Goal: Task Accomplishment & Management: Complete application form

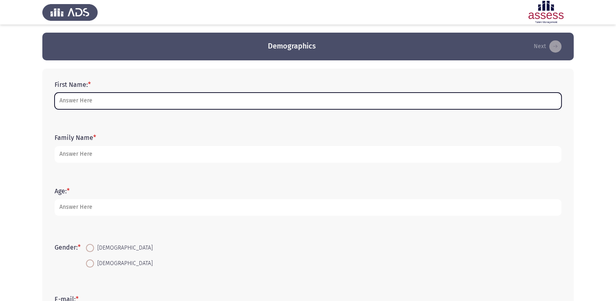
click at [95, 97] on input "First Name: *" at bounding box center [308, 100] width 507 height 17
type input "h"
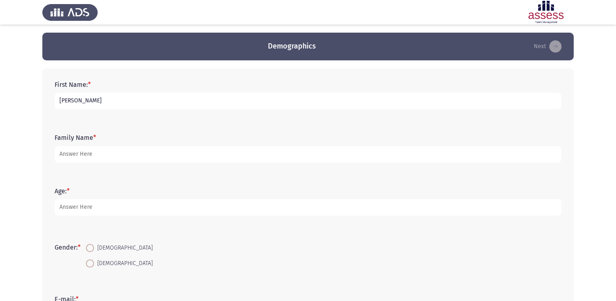
type input "[PERSON_NAME]"
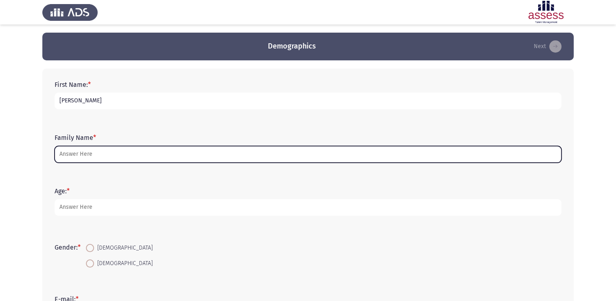
click at [120, 154] on input "Family Name *" at bounding box center [308, 154] width 507 height 17
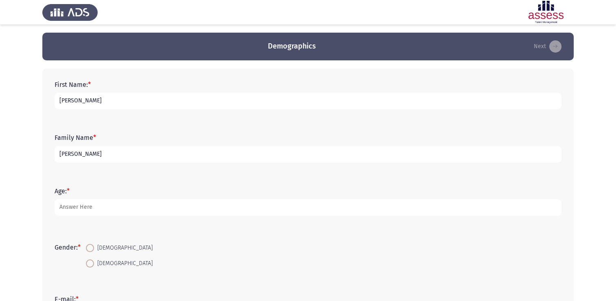
click at [59, 156] on input "[PERSON_NAME]" at bounding box center [308, 154] width 507 height 17
click at [71, 155] on input "[PERSON_NAME]" at bounding box center [308, 154] width 507 height 17
click at [95, 156] on input "[PERSON_NAME]" at bounding box center [308, 154] width 507 height 17
click at [111, 155] on input "[PERSON_NAME]" at bounding box center [308, 154] width 507 height 17
type input "[PERSON_NAME]"
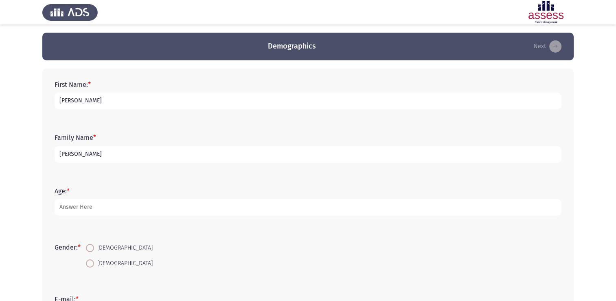
click at [183, 172] on div "Family Name * [PERSON_NAME]" at bounding box center [308, 147] width 515 height 53
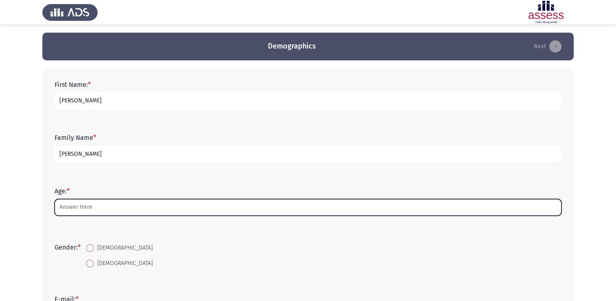
click at [99, 209] on input "Age: *" at bounding box center [308, 207] width 507 height 17
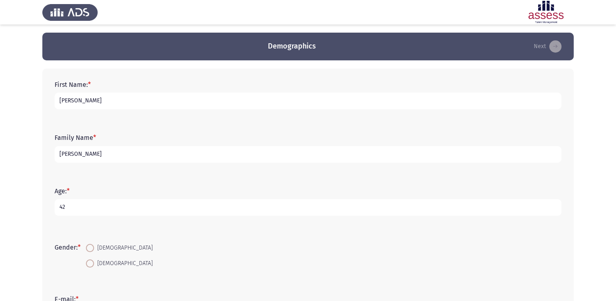
type input "42"
click at [94, 248] on span at bounding box center [90, 248] width 8 height 8
click at [94, 248] on input "[DEMOGRAPHIC_DATA]" at bounding box center [90, 248] width 8 height 8
radio input "true"
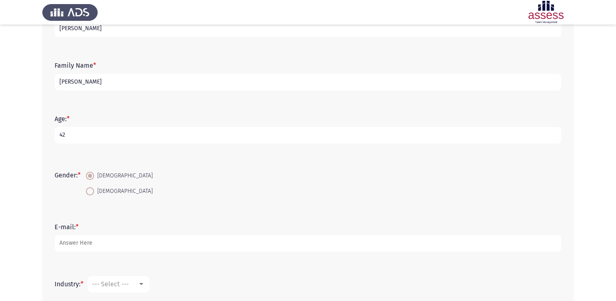
scroll to position [81, 0]
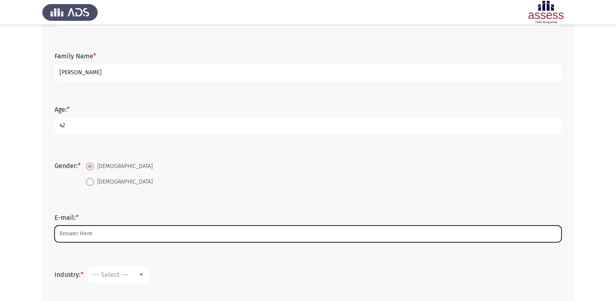
click at [145, 238] on input "E-mail: *" at bounding box center [308, 233] width 507 height 17
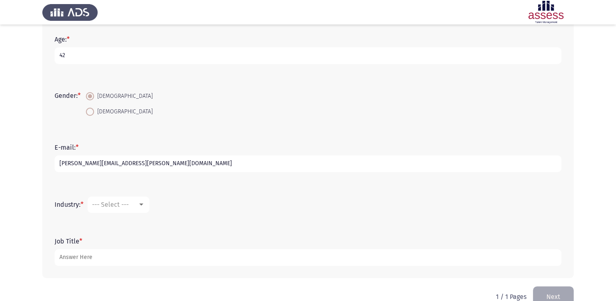
scroll to position [163, 0]
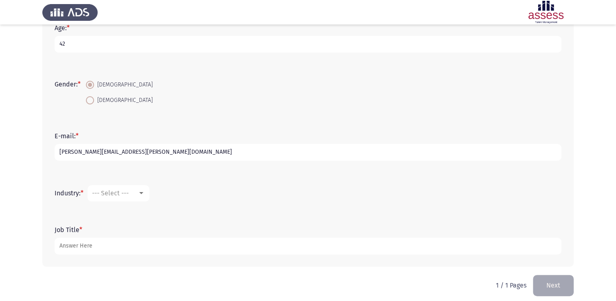
type input "[PERSON_NAME][EMAIL_ADDRESS][PERSON_NAME][DOMAIN_NAME]"
click at [143, 193] on div at bounding box center [141, 193] width 4 height 2
click at [279, 191] on div at bounding box center [308, 150] width 616 height 301
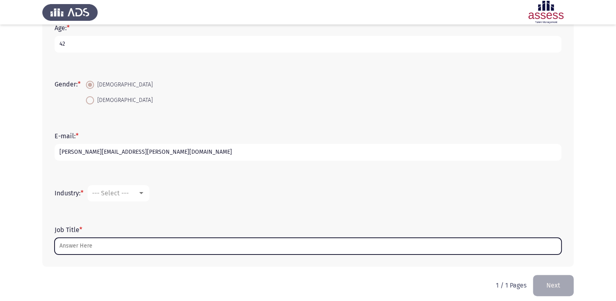
click at [87, 245] on input "Job Title *" at bounding box center [308, 245] width 507 height 17
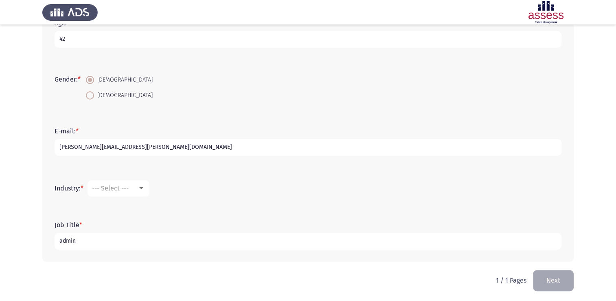
scroll to position [169, 0]
click at [59, 239] on input "admin" at bounding box center [308, 239] width 507 height 17
type input "Admin"
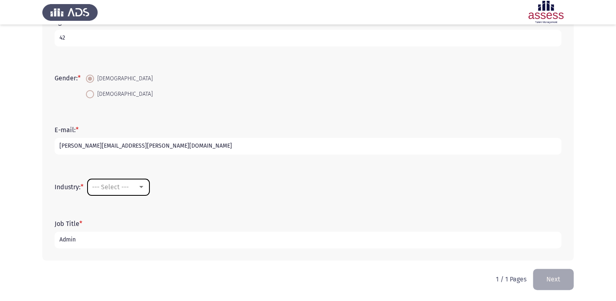
click at [144, 189] on div at bounding box center [141, 187] width 7 height 7
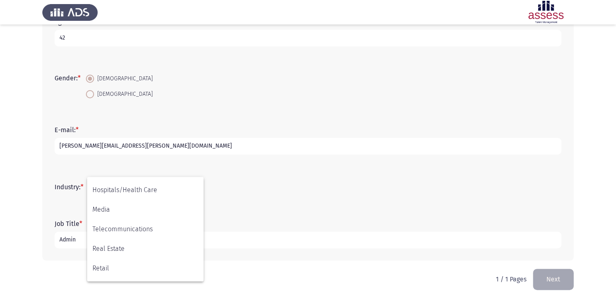
scroll to position [267, 0]
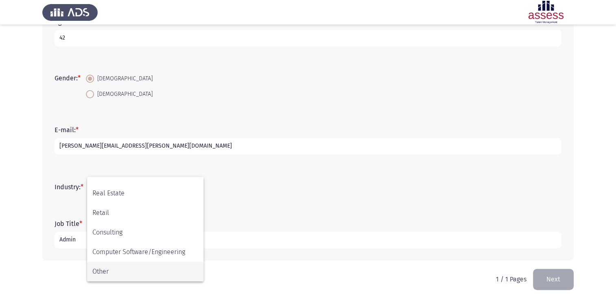
click at [165, 274] on span "Other" at bounding box center [145, 272] width 106 height 20
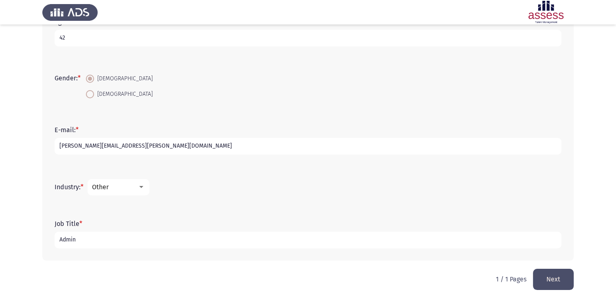
click at [148, 188] on mat-select "Other" at bounding box center [119, 187] width 62 height 16
click at [143, 187] on div at bounding box center [141, 187] width 4 height 2
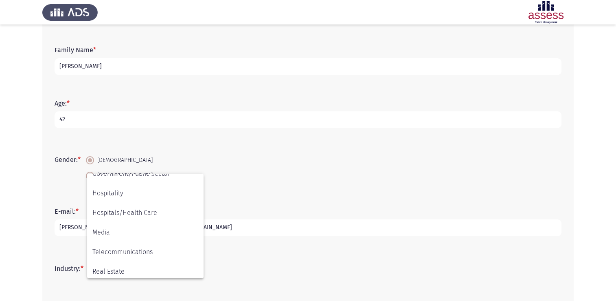
scroll to position [145, 0]
click at [157, 218] on span "Government/Public Sector" at bounding box center [145, 214] width 106 height 20
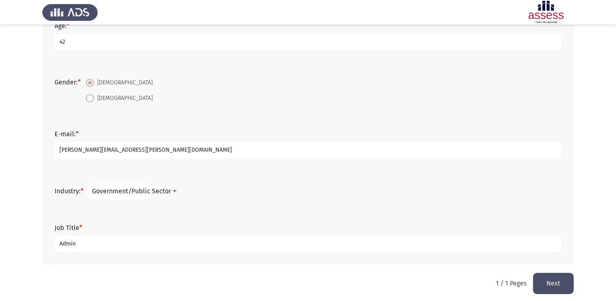
scroll to position [169, 0]
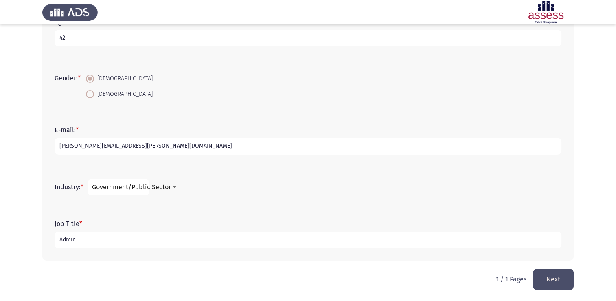
click at [559, 281] on button "Next" at bounding box center [553, 278] width 41 height 21
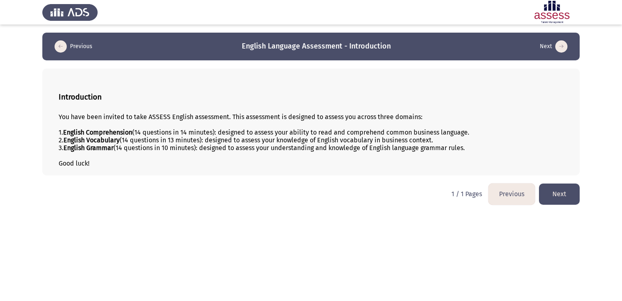
click at [560, 45] on icon "load next page" at bounding box center [562, 46] width 12 height 12
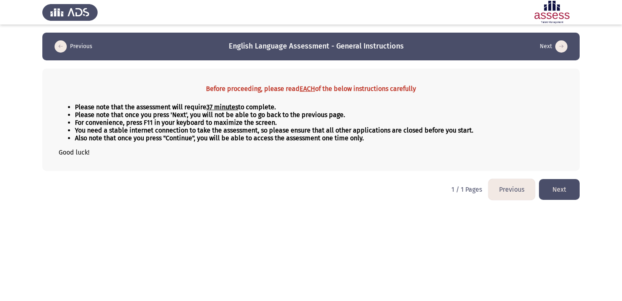
click at [565, 47] on icon "load next page" at bounding box center [562, 46] width 12 height 12
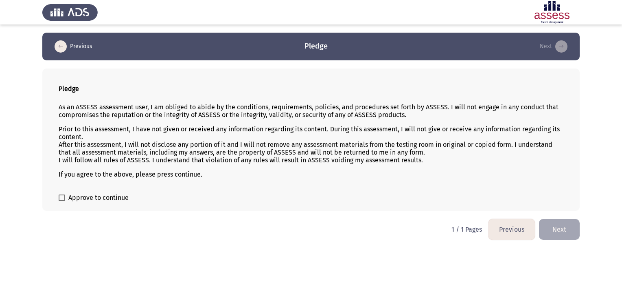
click at [60, 49] on icon "load previous page" at bounding box center [61, 46] width 12 height 12
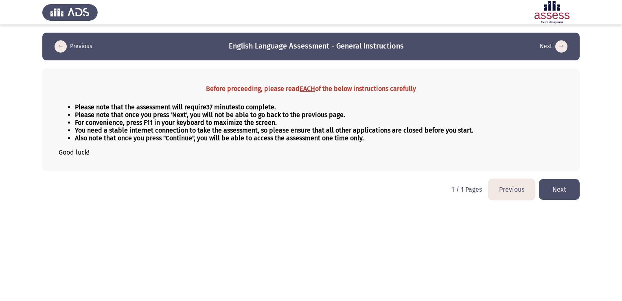
click at [61, 46] on icon "load previous page" at bounding box center [61, 46] width 12 height 12
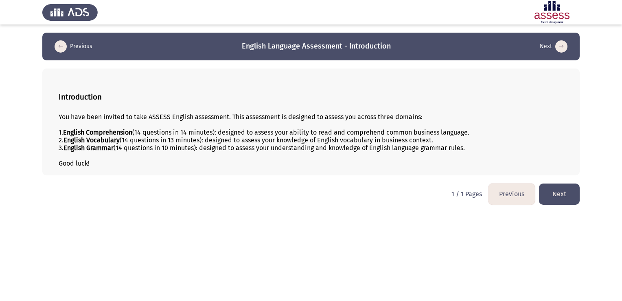
click at [556, 193] on button "Next" at bounding box center [559, 193] width 41 height 21
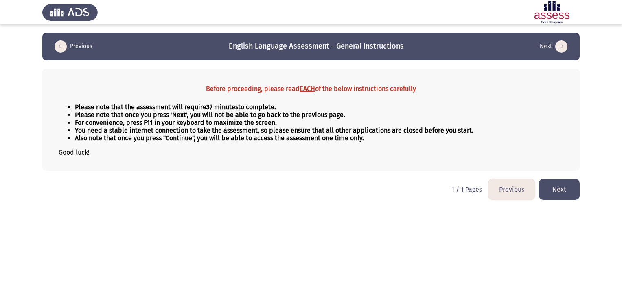
click at [570, 185] on button "Next" at bounding box center [559, 189] width 41 height 21
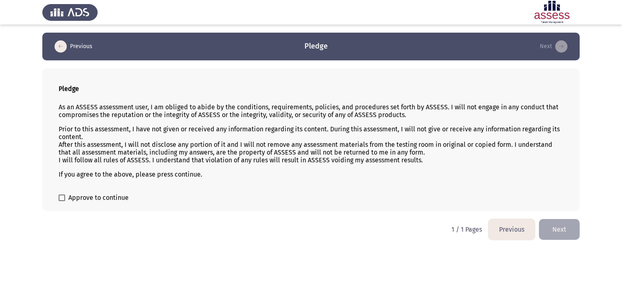
click at [65, 200] on label "Approve to continue" at bounding box center [94, 198] width 70 height 10
click at [62, 201] on input "Approve to continue" at bounding box center [62, 201] width 0 height 0
checkbox input "true"
click at [566, 232] on button "Next" at bounding box center [559, 229] width 41 height 21
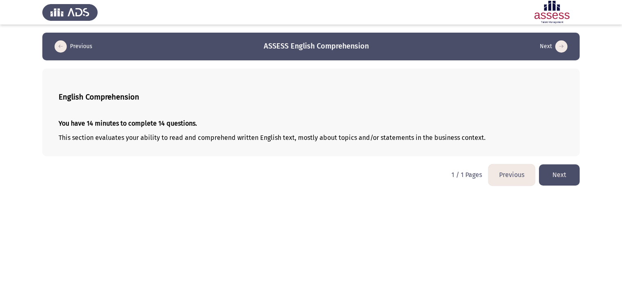
click at [564, 177] on button "Next" at bounding box center [559, 174] width 41 height 21
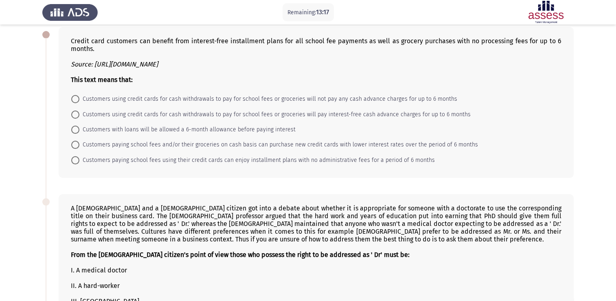
scroll to position [41, 0]
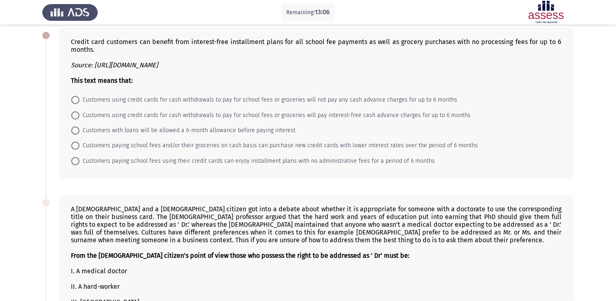
click at [79, 129] on span at bounding box center [75, 130] width 8 height 8
click at [79, 129] on input "Customers with loans will be allowed a 6-month allowance before paying interest" at bounding box center [75, 130] width 8 height 8
radio input "true"
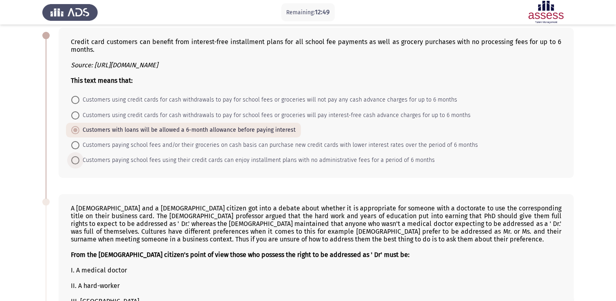
click at [75, 163] on span at bounding box center [75, 160] width 8 height 8
click at [75, 163] on input "Customers paying school fees using their credit cards can enjoy installment pla…" at bounding box center [75, 160] width 8 height 8
radio input "true"
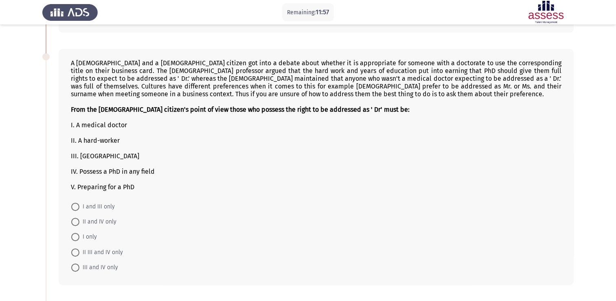
scroll to position [204, 0]
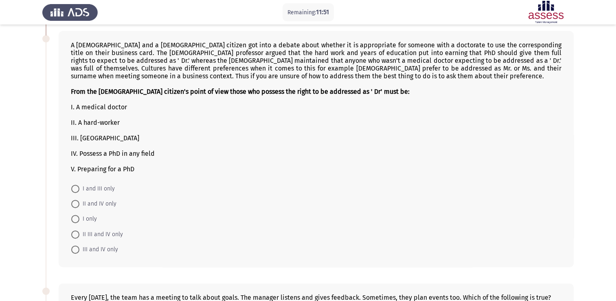
click at [79, 221] on span at bounding box center [75, 219] width 8 height 8
click at [79, 221] on input "I only" at bounding box center [75, 219] width 8 height 8
radio input "true"
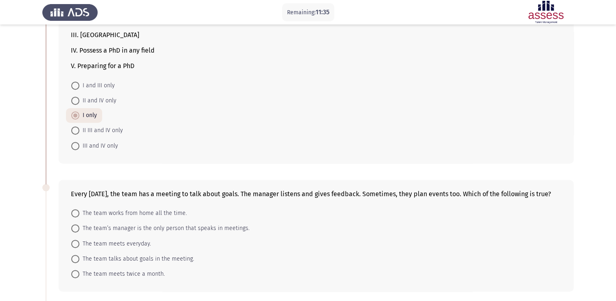
scroll to position [326, 0]
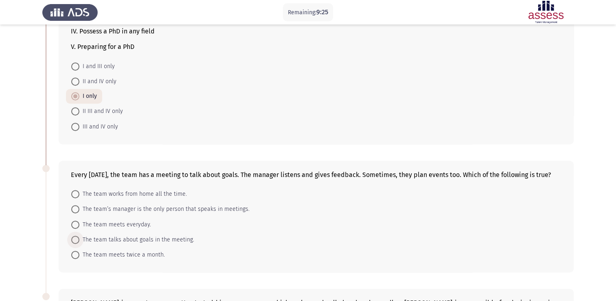
click at [72, 238] on span at bounding box center [75, 239] width 8 height 8
click at [72, 238] on input "The team talks about goals in the meeting." at bounding box center [75, 239] width 8 height 8
radio input "true"
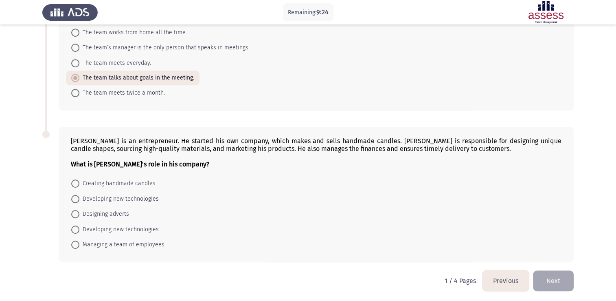
scroll to position [490, 0]
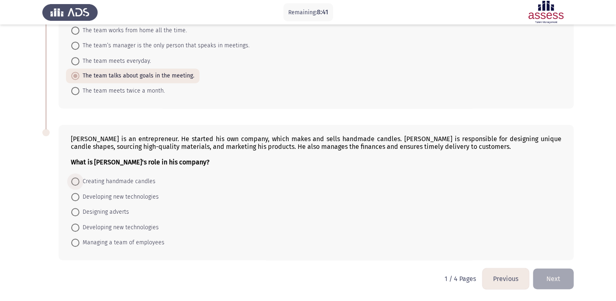
click at [73, 182] on span at bounding box center [75, 181] width 8 height 8
click at [73, 182] on input "Creating handmade candles" at bounding box center [75, 181] width 8 height 8
radio input "true"
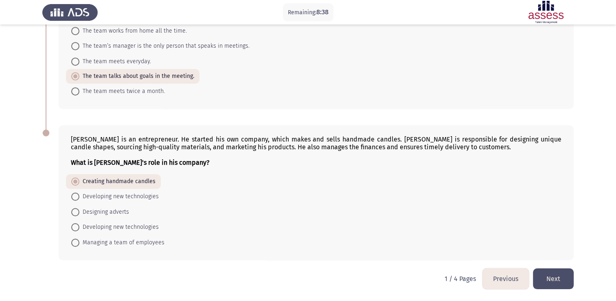
click at [556, 281] on button "Next" at bounding box center [553, 278] width 41 height 21
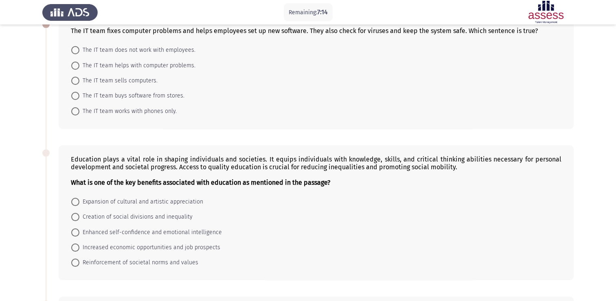
scroll to position [0, 0]
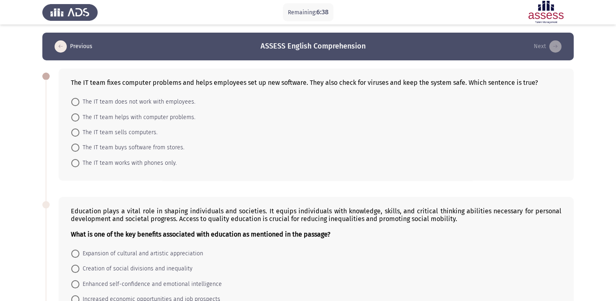
click at [77, 116] on span at bounding box center [75, 117] width 8 height 8
click at [77, 116] on input "The IT team helps with computer problems." at bounding box center [75, 117] width 8 height 8
radio input "true"
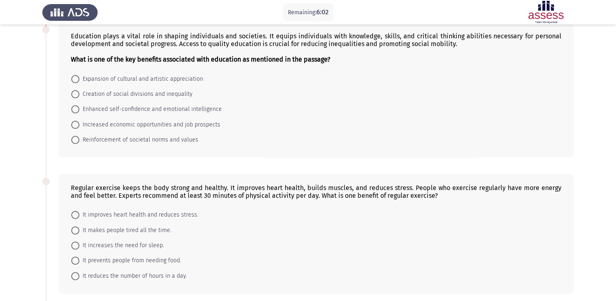
scroll to position [163, 0]
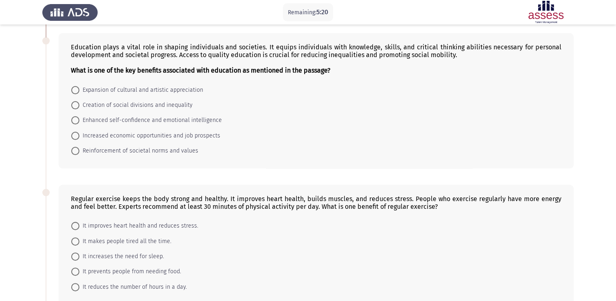
click at [75, 152] on span at bounding box center [75, 151] width 8 height 8
click at [75, 152] on input "Reinforcement of societal norms and values" at bounding box center [75, 151] width 8 height 8
radio input "true"
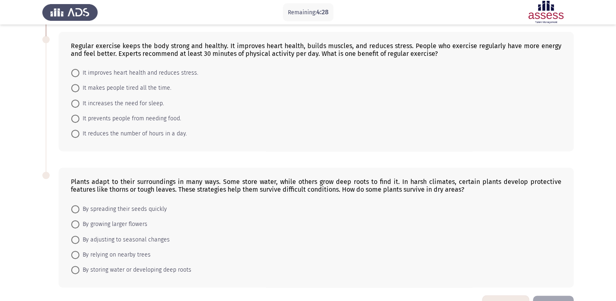
scroll to position [301, 0]
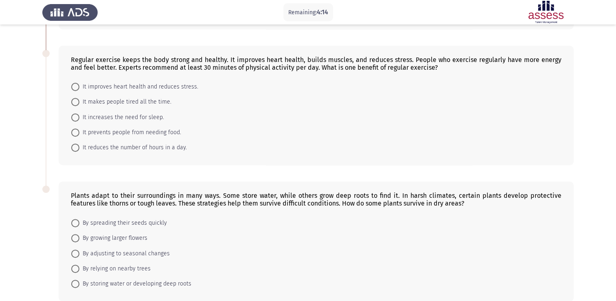
click at [78, 86] on span at bounding box center [75, 87] width 8 height 8
click at [78, 86] on input "It improves heart health and reduces stress." at bounding box center [75, 87] width 8 height 8
radio input "true"
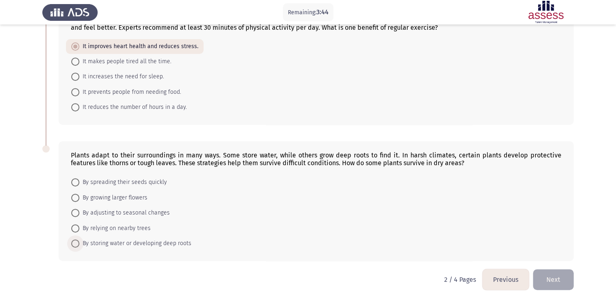
click at [76, 243] on span at bounding box center [75, 243] width 8 height 8
click at [76, 243] on input "By storing water or developing deep roots" at bounding box center [75, 243] width 8 height 8
radio input "true"
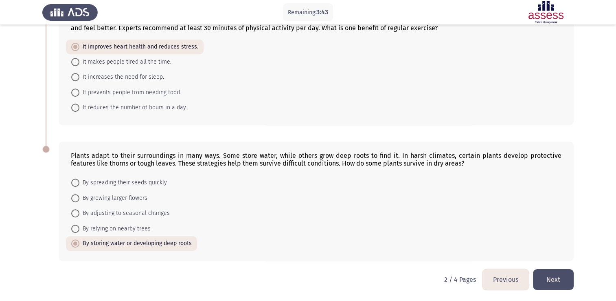
click at [546, 281] on button "Next" at bounding box center [553, 279] width 41 height 21
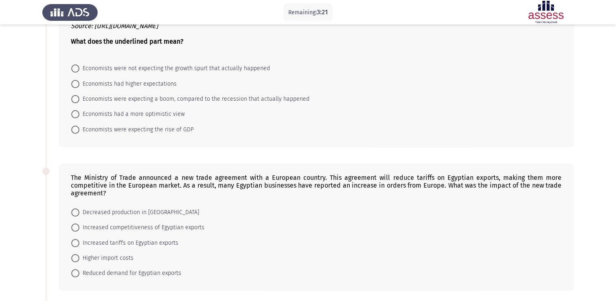
scroll to position [0, 0]
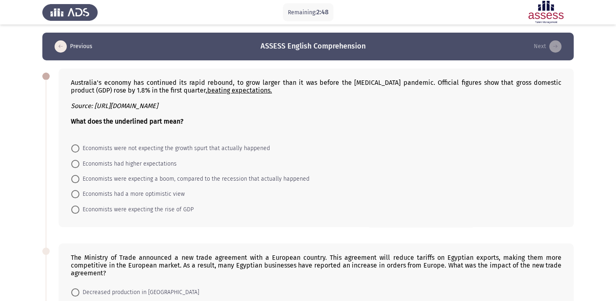
click at [74, 180] on span at bounding box center [75, 179] width 8 height 8
click at [74, 180] on input "Economists were expecting a boom, compared to the recession that actually happe…" at bounding box center [75, 179] width 8 height 8
radio input "true"
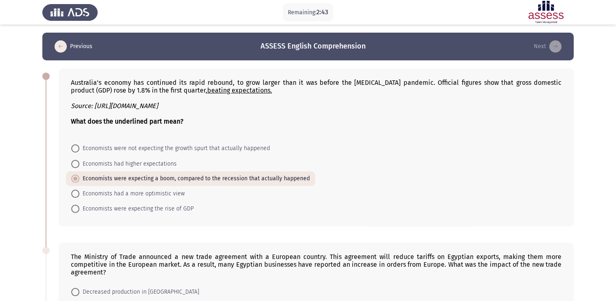
click at [77, 148] on span at bounding box center [75, 148] width 8 height 8
click at [77, 148] on input "Economists were not expecting the growth spurt that actually happened" at bounding box center [75, 148] width 8 height 8
radio input "true"
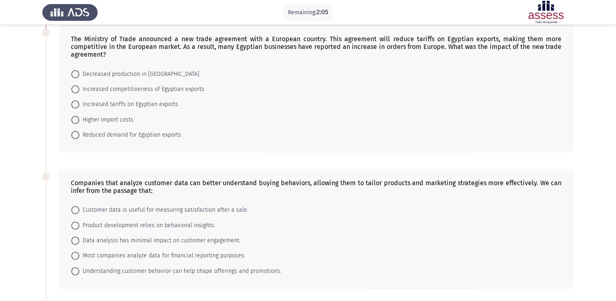
scroll to position [204, 0]
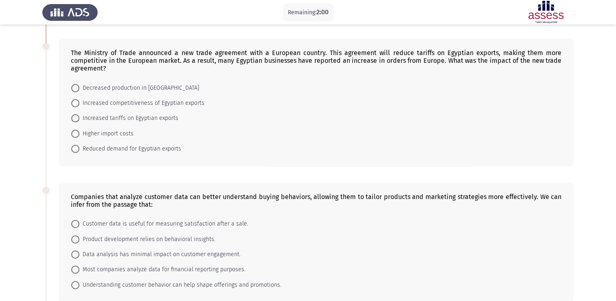
click at [79, 103] on span "Increased competitiveness of Egyptian exports" at bounding box center [141, 103] width 125 height 10
click at [79, 103] on input "Increased competitiveness of Egyptian exports" at bounding box center [75, 103] width 8 height 8
radio input "true"
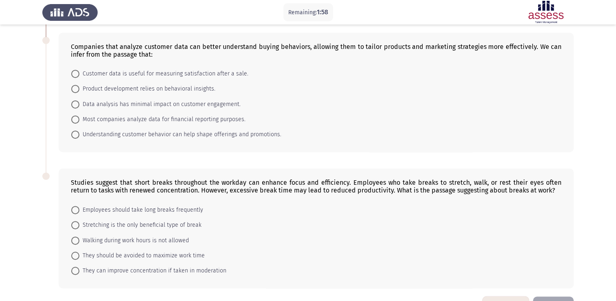
scroll to position [381, 0]
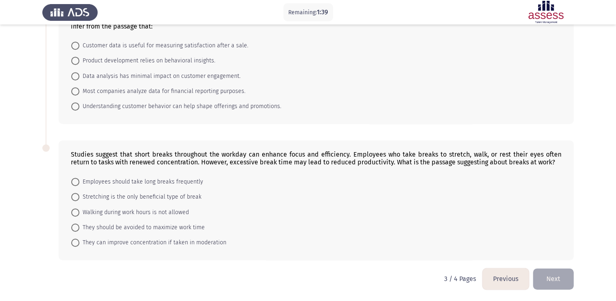
click at [78, 107] on span at bounding box center [75, 106] width 8 height 8
click at [78, 107] on input "Understanding customer behavior can help shape offerings and promotions." at bounding box center [75, 106] width 8 height 8
radio input "true"
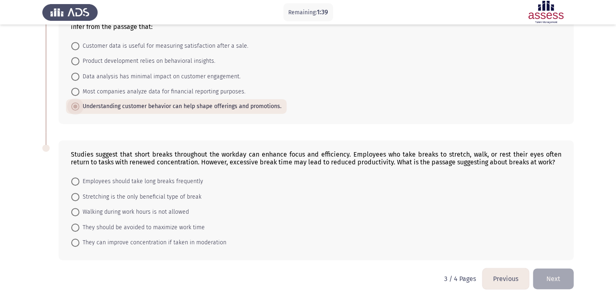
scroll to position [380, 0]
click at [78, 242] on span at bounding box center [75, 243] width 8 height 8
click at [78, 242] on input "They can improve concentration if taken in moderation" at bounding box center [75, 243] width 8 height 8
radio input "true"
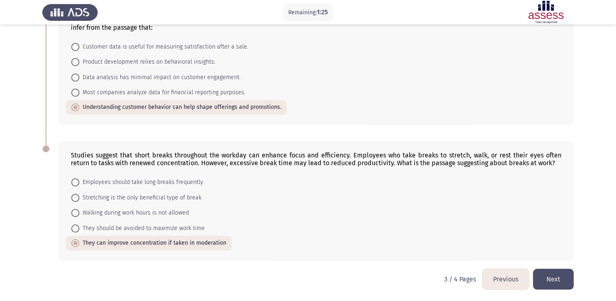
click at [547, 279] on button "Next" at bounding box center [553, 278] width 41 height 21
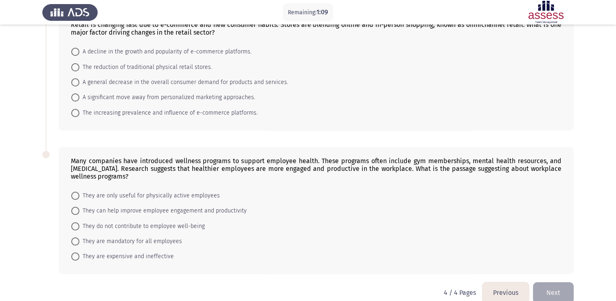
scroll to position [71, 0]
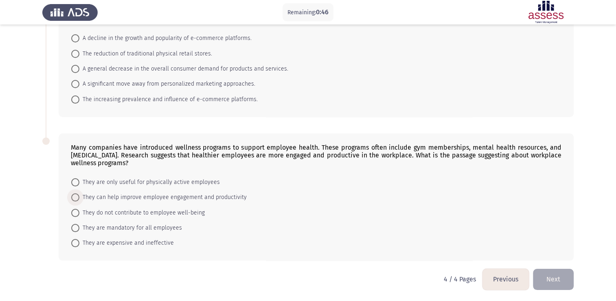
click at [73, 198] on span at bounding box center [75, 197] width 8 height 8
click at [73, 198] on input "They can help improve employee engagement and productivity" at bounding box center [75, 197] width 8 height 8
radio input "true"
click at [75, 100] on span at bounding box center [75, 100] width 0 height 0
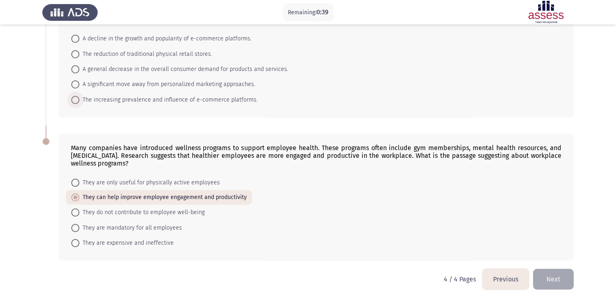
click at [75, 99] on input "The increasing prevalence and influence of e-commerce platforms." at bounding box center [75, 100] width 8 height 8
radio input "true"
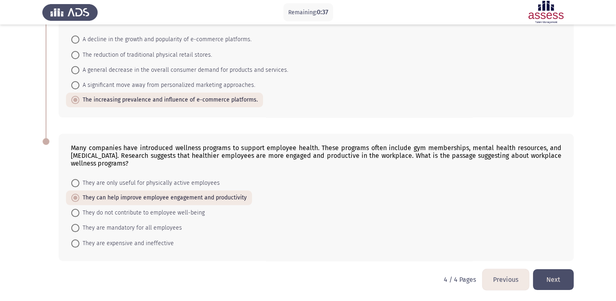
click at [550, 278] on button "Next" at bounding box center [553, 279] width 41 height 21
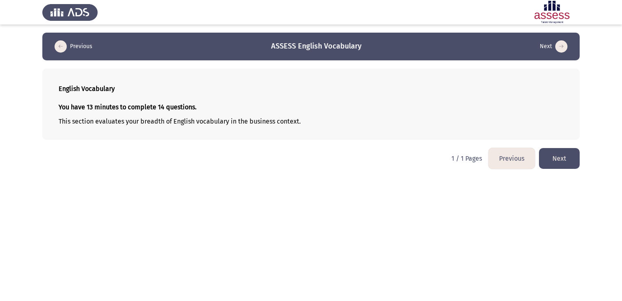
click at [568, 160] on button "Next" at bounding box center [559, 158] width 41 height 21
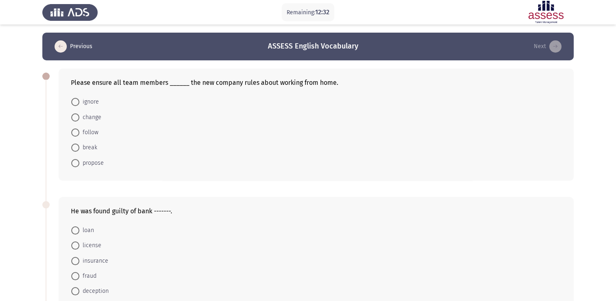
click at [75, 133] on span at bounding box center [75, 132] width 8 height 8
click at [75, 133] on input "follow" at bounding box center [75, 132] width 8 height 8
radio input "true"
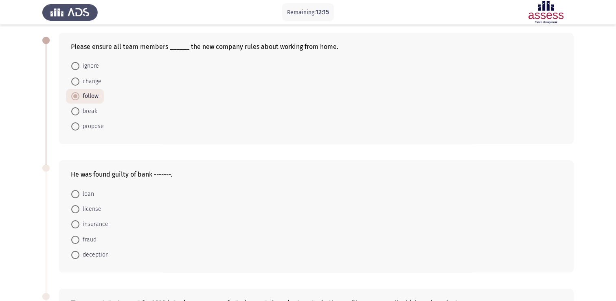
scroll to position [18, 0]
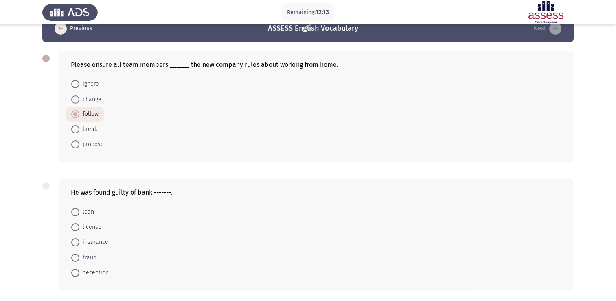
click at [76, 255] on span at bounding box center [75, 257] width 8 height 8
click at [76, 255] on input "fraud" at bounding box center [75, 257] width 8 height 8
radio input "true"
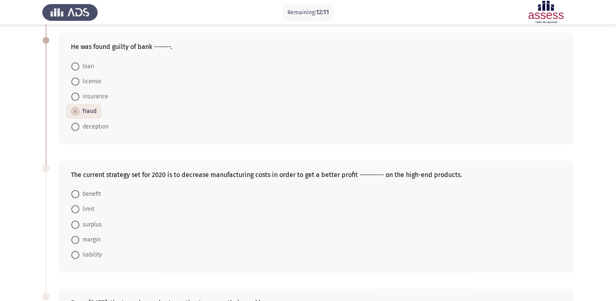
scroll to position [181, 0]
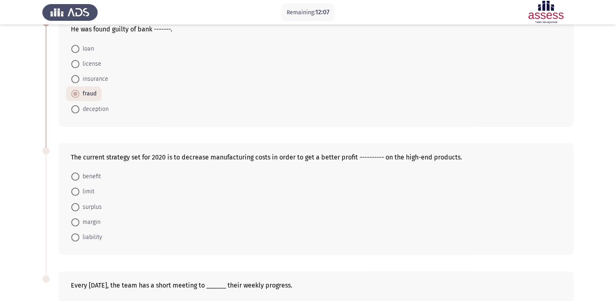
click at [77, 220] on span at bounding box center [75, 222] width 8 height 8
click at [77, 220] on input "margin" at bounding box center [75, 222] width 8 height 8
radio input "true"
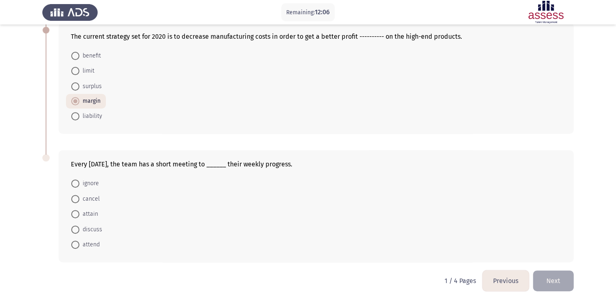
scroll to position [302, 0]
click at [77, 228] on span at bounding box center [75, 228] width 8 height 8
click at [77, 228] on input "discuss" at bounding box center [75, 228] width 8 height 8
radio input "true"
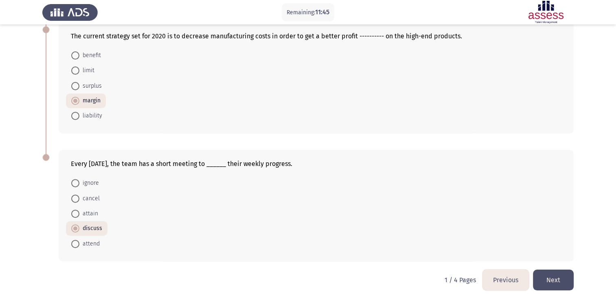
click at [554, 278] on button "Next" at bounding box center [553, 279] width 41 height 21
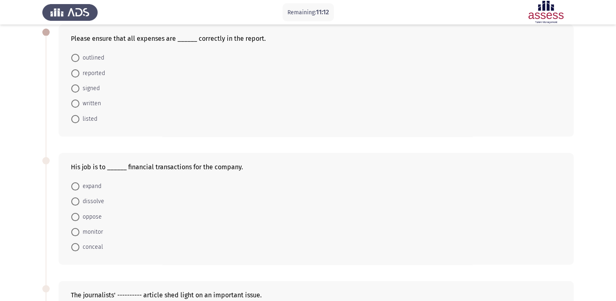
scroll to position [18, 0]
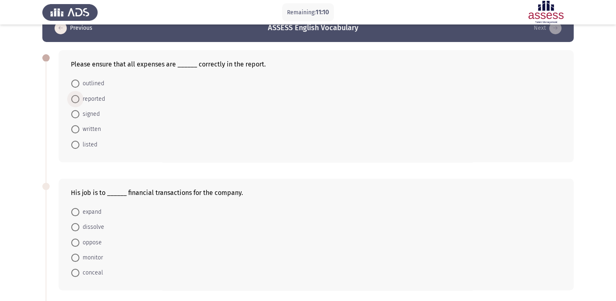
click at [74, 102] on span at bounding box center [75, 99] width 8 height 8
click at [74, 102] on input "reported" at bounding box center [75, 99] width 8 height 8
radio input "true"
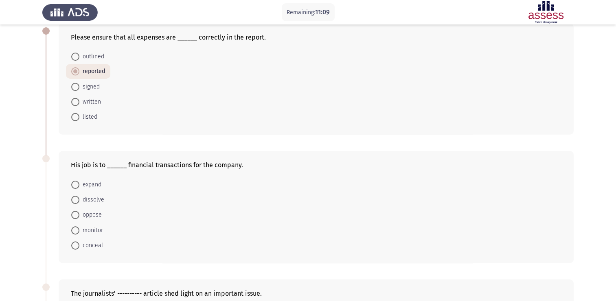
scroll to position [59, 0]
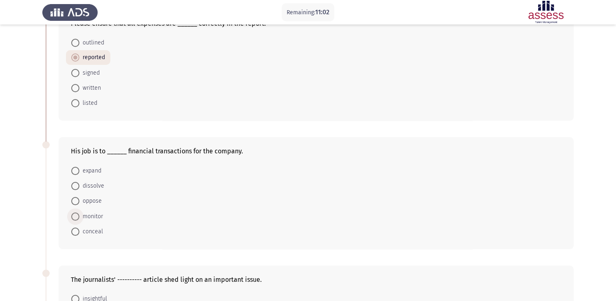
click at [76, 218] on span at bounding box center [75, 216] width 8 height 8
click at [76, 218] on input "monitor" at bounding box center [75, 216] width 8 height 8
radio input "true"
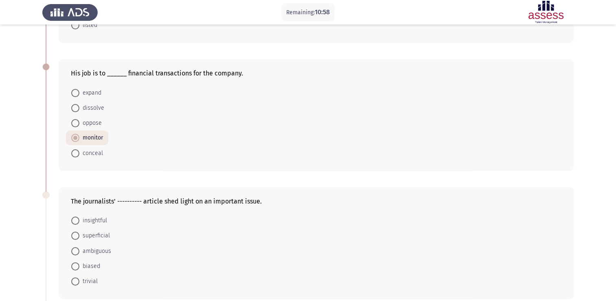
scroll to position [222, 0]
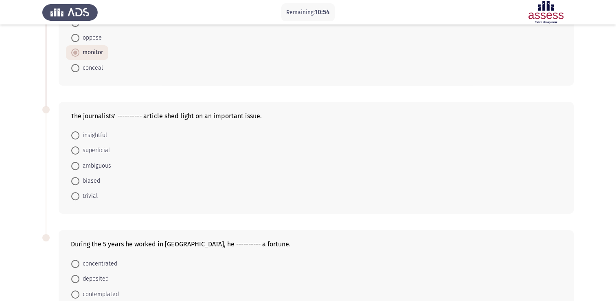
click at [73, 134] on span at bounding box center [75, 135] width 8 height 8
click at [73, 134] on input "insightful" at bounding box center [75, 135] width 8 height 8
radio input "true"
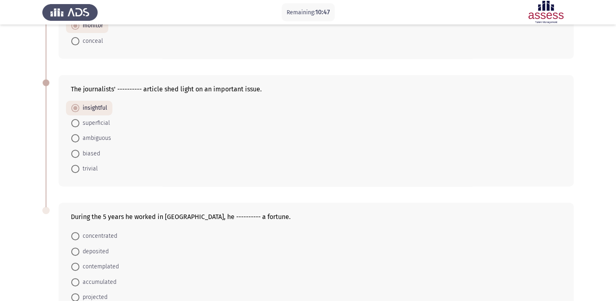
scroll to position [263, 0]
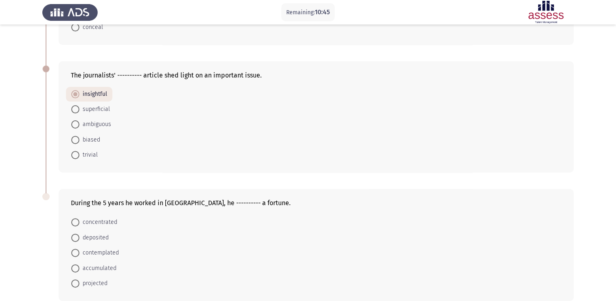
click at [72, 268] on span at bounding box center [75, 268] width 8 height 8
click at [72, 268] on input "accumulated" at bounding box center [75, 268] width 8 height 8
radio input "true"
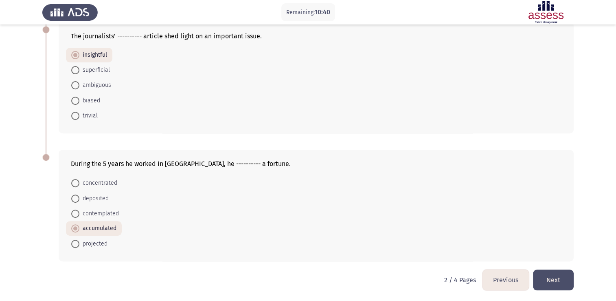
click at [567, 280] on button "Next" at bounding box center [553, 279] width 41 height 21
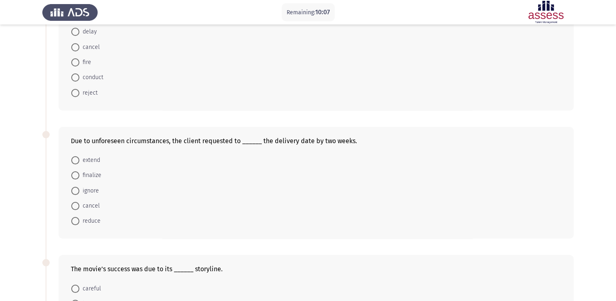
scroll to position [0, 0]
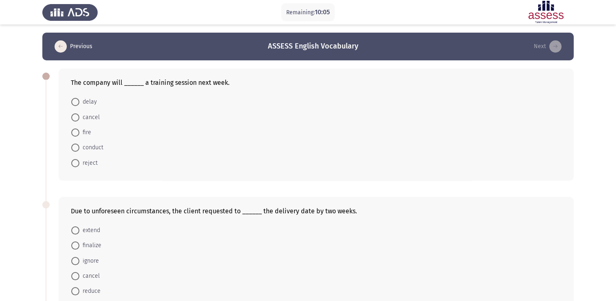
click at [75, 149] on span at bounding box center [75, 147] width 8 height 8
click at [75, 149] on input "conduct" at bounding box center [75, 147] width 8 height 8
radio input "true"
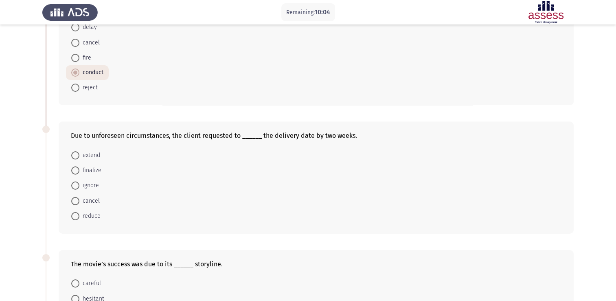
scroll to position [81, 0]
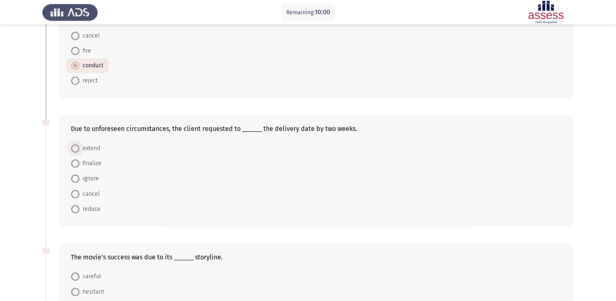
click at [76, 147] on span at bounding box center [75, 148] width 8 height 8
click at [76, 147] on input "extend" at bounding box center [75, 148] width 8 height 8
radio input "true"
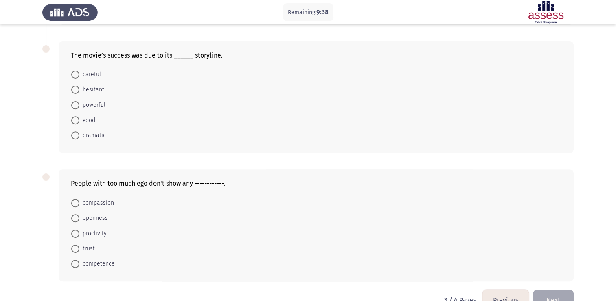
scroll to position [285, 0]
click at [79, 131] on span "dramatic" at bounding box center [92, 133] width 26 height 10
click at [79, 131] on input "dramatic" at bounding box center [75, 133] width 8 height 8
radio input "true"
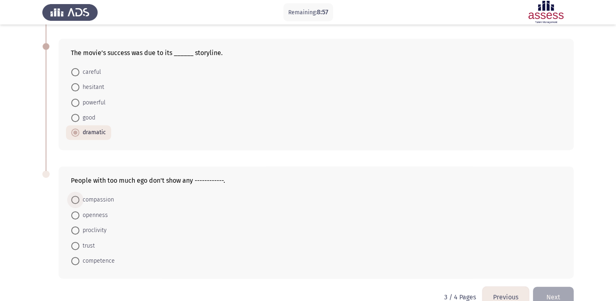
click at [77, 200] on span at bounding box center [75, 200] width 8 height 8
click at [77, 200] on input "compassion" at bounding box center [75, 200] width 8 height 8
radio input "true"
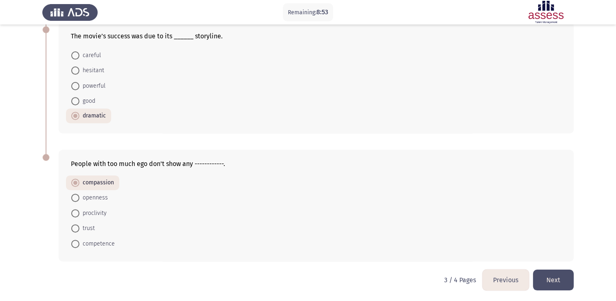
click at [563, 281] on button "Next" at bounding box center [553, 279] width 41 height 21
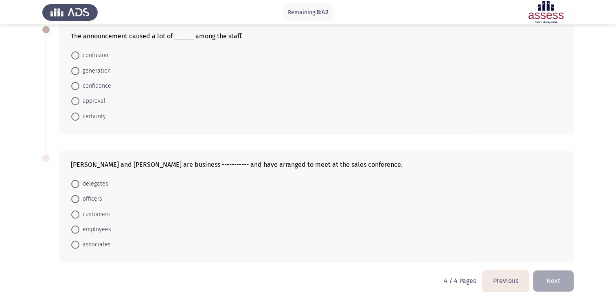
scroll to position [48, 0]
click at [77, 56] on span at bounding box center [75, 54] width 8 height 8
click at [77, 56] on input "confusion" at bounding box center [75, 54] width 8 height 8
radio input "true"
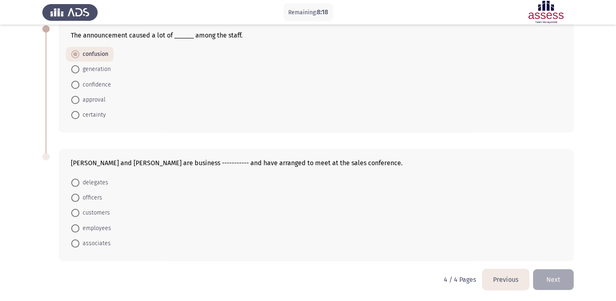
click at [76, 243] on span at bounding box center [75, 243] width 8 height 8
click at [76, 243] on input "associates" at bounding box center [75, 243] width 8 height 8
radio input "true"
click at [556, 280] on button "Next" at bounding box center [553, 279] width 41 height 21
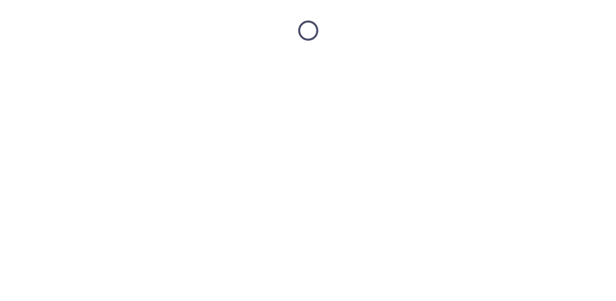
scroll to position [0, 0]
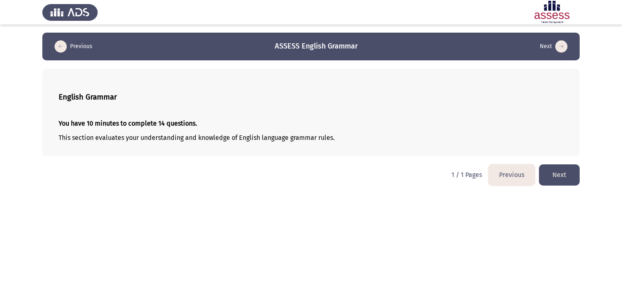
click at [558, 175] on button "Next" at bounding box center [559, 174] width 41 height 21
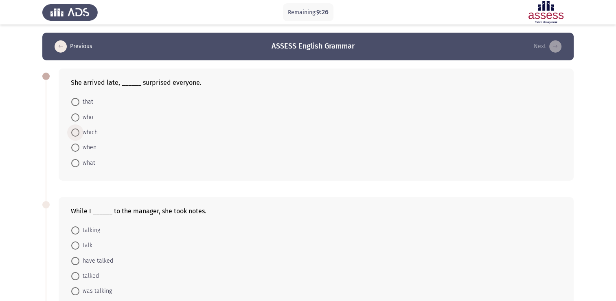
click at [75, 132] on span at bounding box center [75, 132] width 8 height 8
click at [75, 132] on input "which" at bounding box center [75, 132] width 8 height 8
radio input "true"
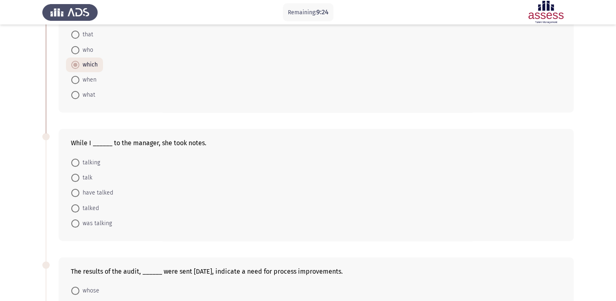
scroll to position [81, 0]
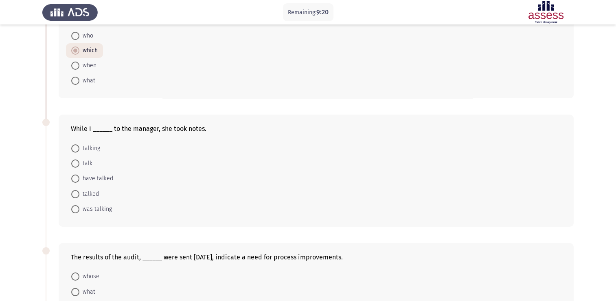
click at [77, 209] on span at bounding box center [75, 209] width 8 height 8
click at [77, 209] on input "was talking" at bounding box center [75, 209] width 8 height 8
radio input "true"
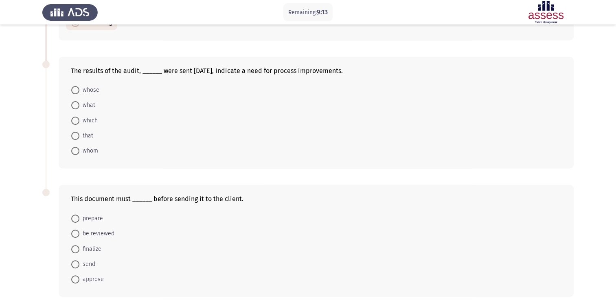
scroll to position [285, 0]
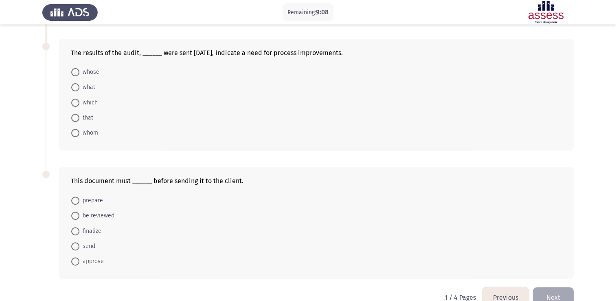
click at [74, 102] on span at bounding box center [75, 103] width 8 height 8
click at [74, 102] on input "which" at bounding box center [75, 103] width 8 height 8
radio input "true"
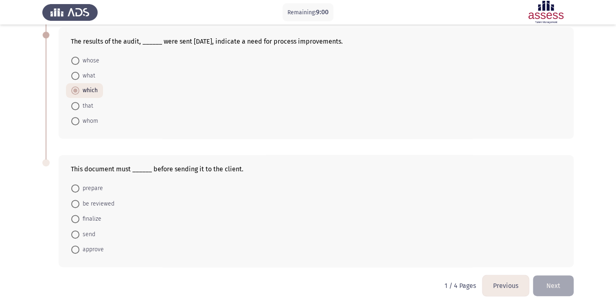
scroll to position [302, 0]
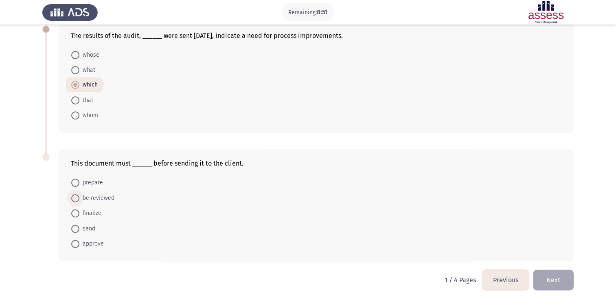
click at [73, 195] on span at bounding box center [75, 198] width 8 height 8
click at [73, 195] on input "be reviewed" at bounding box center [75, 198] width 8 height 8
radio input "true"
click at [556, 282] on button "Next" at bounding box center [553, 279] width 41 height 21
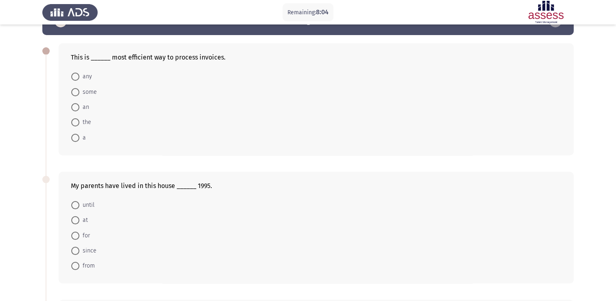
scroll to position [0, 0]
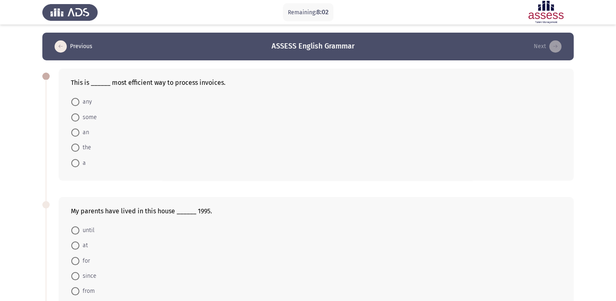
click at [73, 147] on span at bounding box center [75, 147] width 8 height 8
click at [73, 147] on input "the" at bounding box center [75, 147] width 8 height 8
radio input "true"
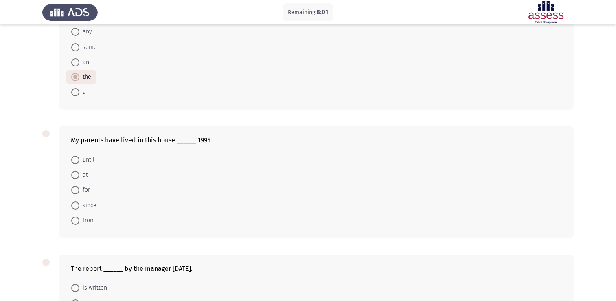
scroll to position [81, 0]
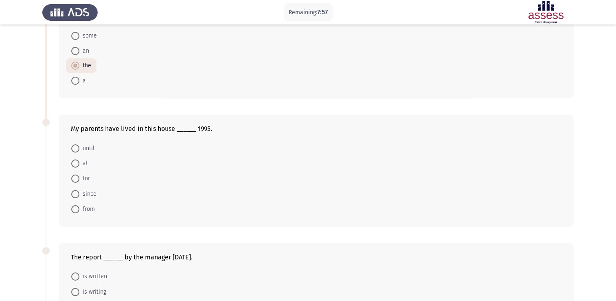
click at [75, 195] on span at bounding box center [75, 194] width 8 height 8
click at [75, 195] on input "since" at bounding box center [75, 194] width 8 height 8
radio input "true"
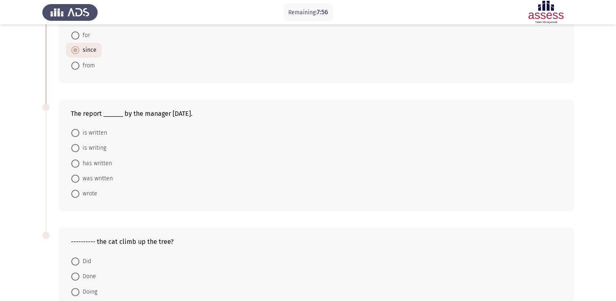
scroll to position [244, 0]
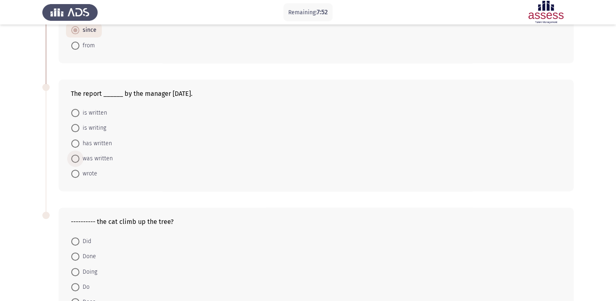
click at [78, 159] on span at bounding box center [75, 158] width 8 height 8
click at [78, 159] on input "was written" at bounding box center [75, 158] width 8 height 8
radio input "true"
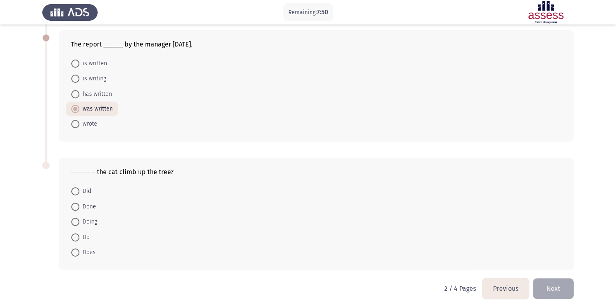
scroll to position [302, 0]
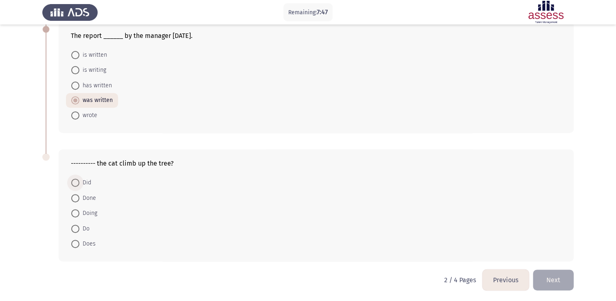
click at [77, 183] on span at bounding box center [75, 182] width 8 height 8
click at [77, 183] on input "Did" at bounding box center [75, 182] width 8 height 8
radio input "true"
click at [560, 281] on button "Next" at bounding box center [553, 279] width 41 height 21
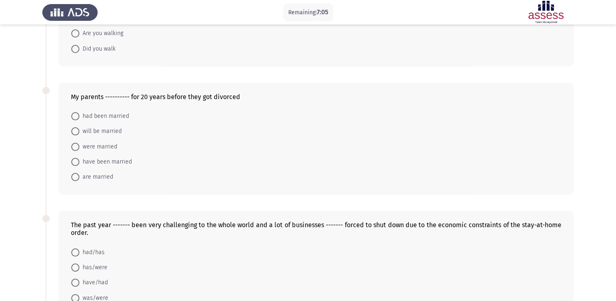
scroll to position [41, 0]
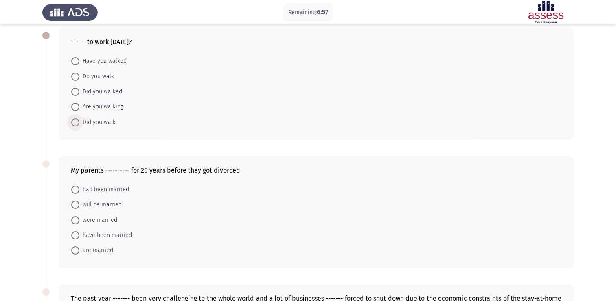
click at [77, 121] on span at bounding box center [75, 122] width 8 height 8
click at [77, 121] on input "Did you walk" at bounding box center [75, 122] width 8 height 8
radio input "true"
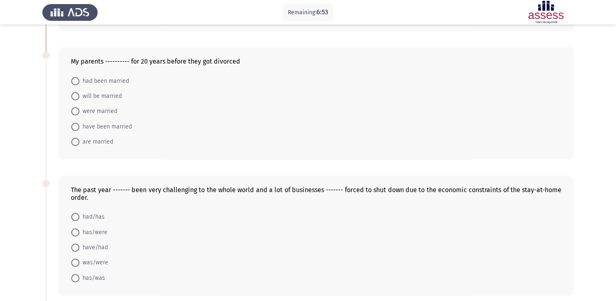
scroll to position [163, 0]
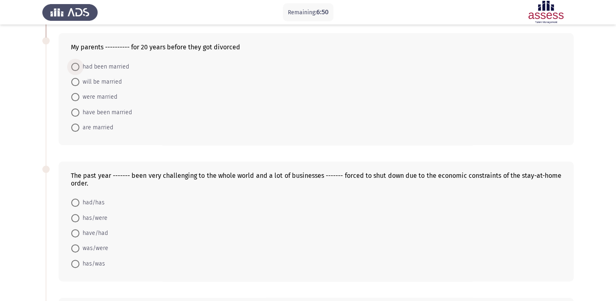
click at [77, 66] on span at bounding box center [75, 67] width 8 height 8
click at [77, 66] on input "had been married" at bounding box center [75, 67] width 8 height 8
radio input "true"
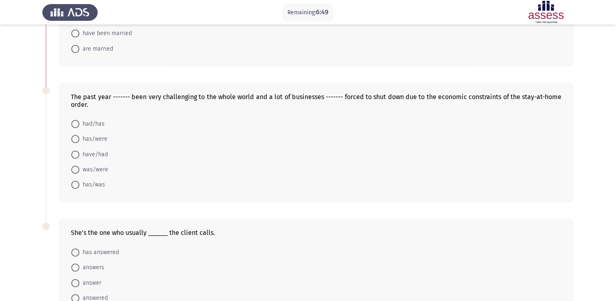
scroll to position [244, 0]
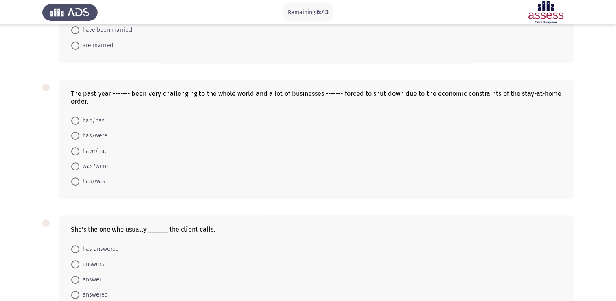
click at [77, 165] on span at bounding box center [75, 166] width 8 height 8
click at [77, 165] on input "was/were" at bounding box center [75, 166] width 8 height 8
radio input "true"
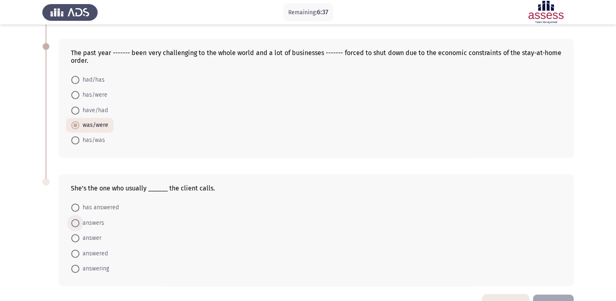
click at [75, 220] on span at bounding box center [75, 223] width 8 height 8
click at [75, 220] on input "answers" at bounding box center [75, 223] width 8 height 8
radio input "true"
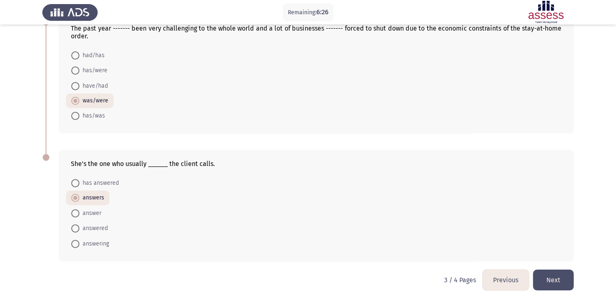
click at [557, 279] on button "Next" at bounding box center [553, 279] width 41 height 21
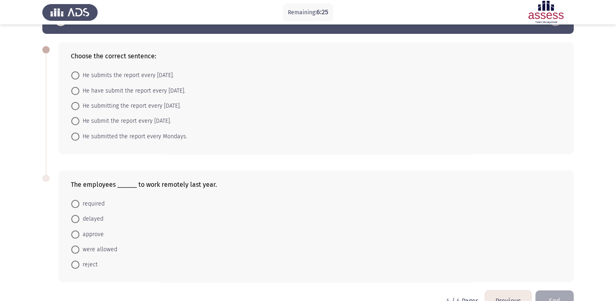
scroll to position [41, 0]
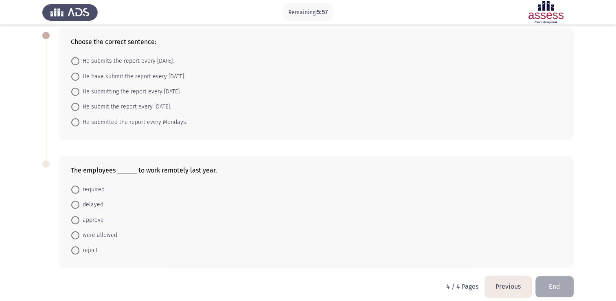
click at [74, 63] on span at bounding box center [75, 61] width 8 height 8
click at [74, 63] on input "He submits the report every [DATE]." at bounding box center [75, 61] width 8 height 8
radio input "true"
click at [72, 234] on span at bounding box center [75, 235] width 8 height 8
click at [72, 234] on input "were allowed" at bounding box center [75, 235] width 8 height 8
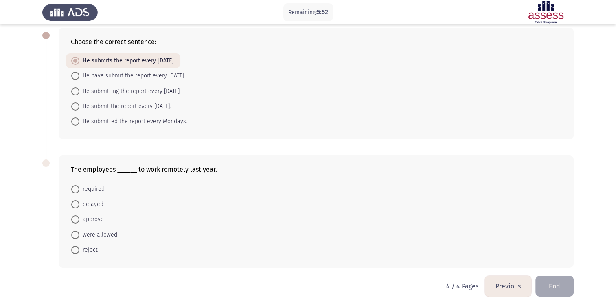
radio input "true"
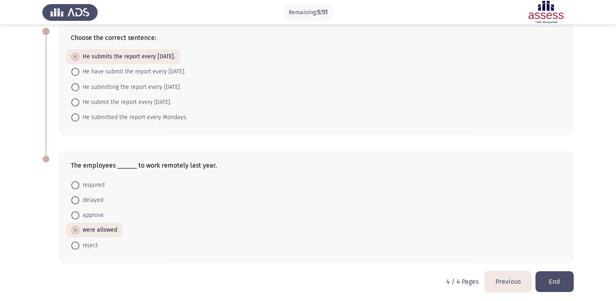
scroll to position [47, 0]
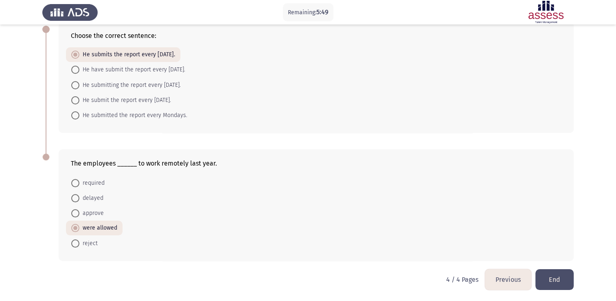
click at [559, 275] on button "End" at bounding box center [555, 279] width 38 height 21
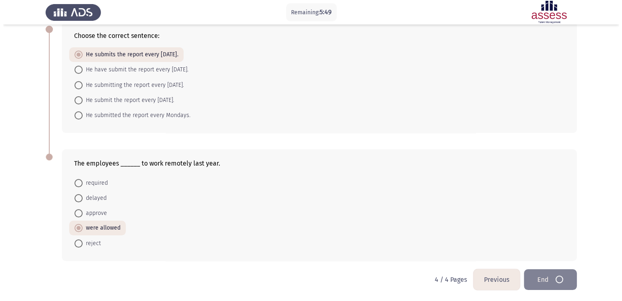
scroll to position [0, 0]
